Goal: Information Seeking & Learning: Check status

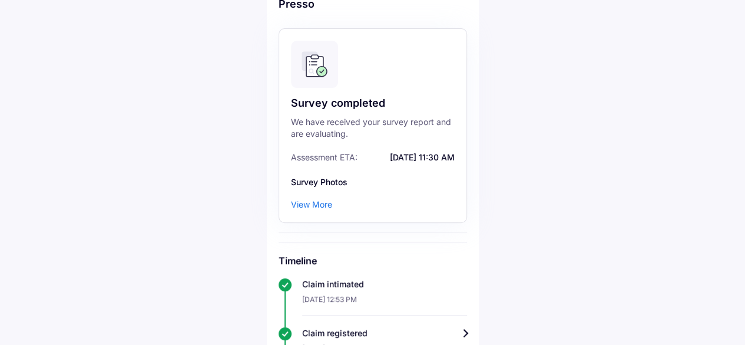
scroll to position [67, 0]
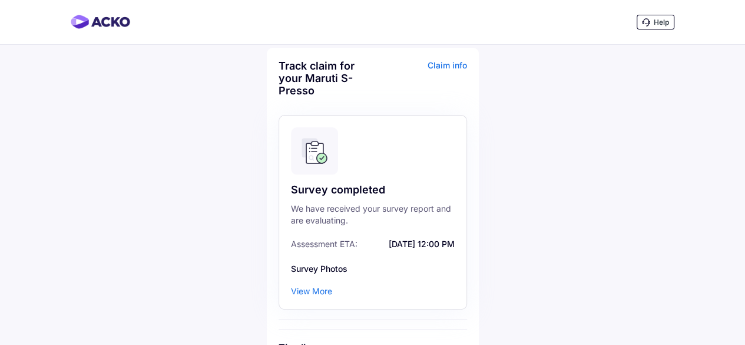
click at [323, 291] on div "View More" at bounding box center [311, 291] width 41 height 12
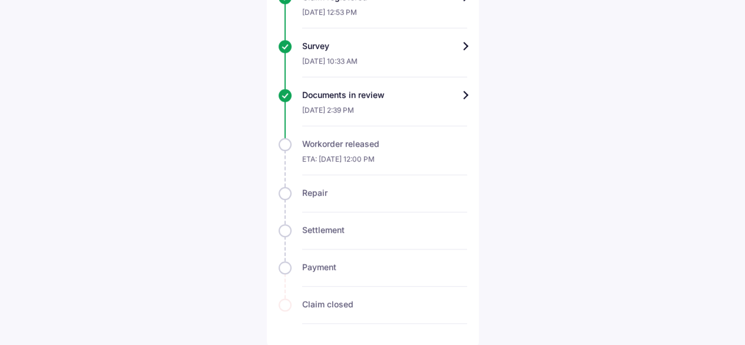
scroll to position [423, 0]
